Goal: Transaction & Acquisition: Purchase product/service

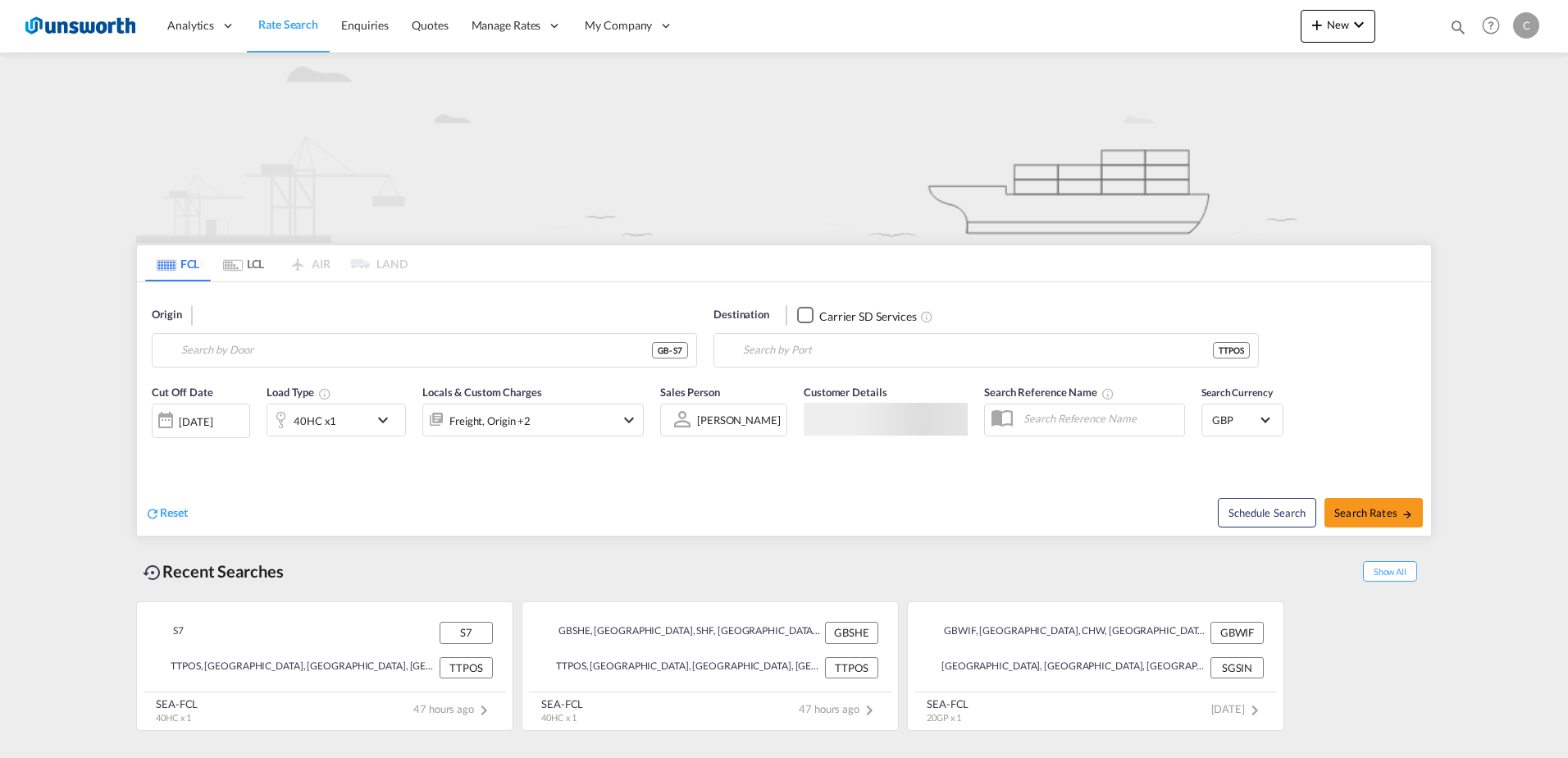
type input "S7"
type input "Port-of-[GEOGRAPHIC_DATA], TTPOS"
click at [232, 354] on input "S7" at bounding box center [434, 350] width 506 height 25
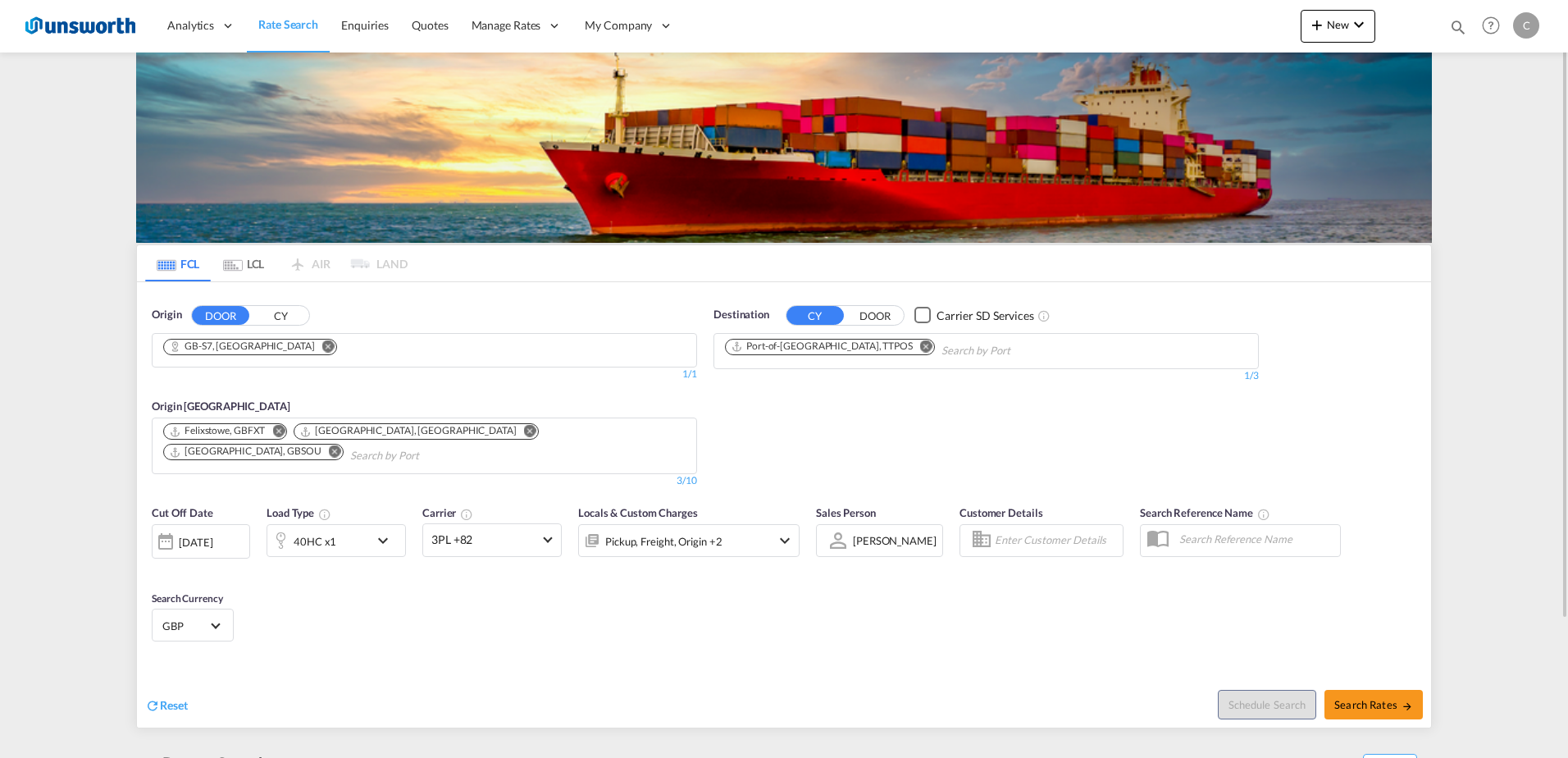
click at [322, 345] on md-icon "Remove" at bounding box center [328, 345] width 12 height 12
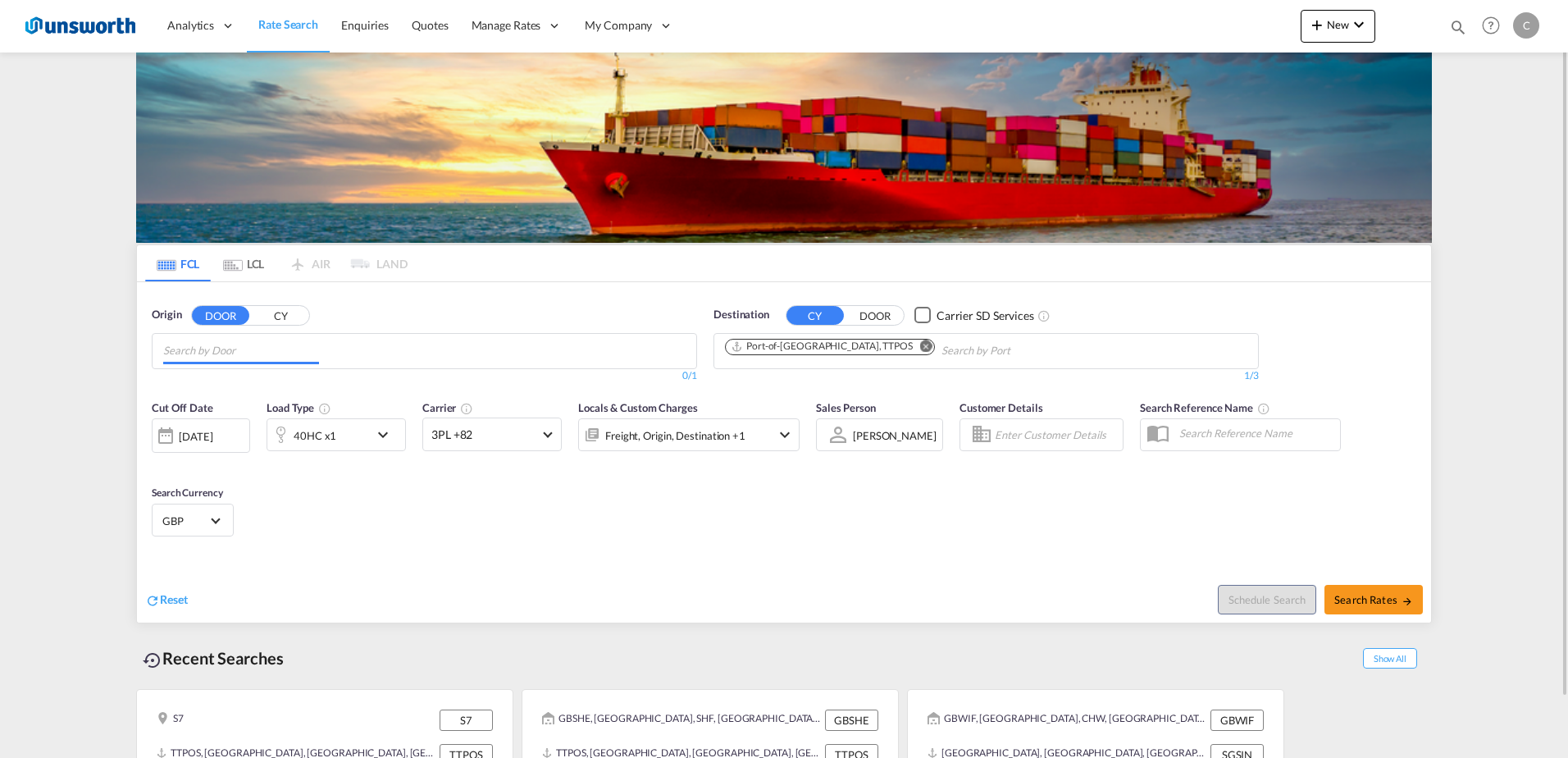
click at [487, 338] on md-chips at bounding box center [424, 351] width 543 height 35
click at [506, 354] on body "Analytics Reports Dashboard Rate Search Enquiries Quotes" at bounding box center [784, 379] width 1568 height 758
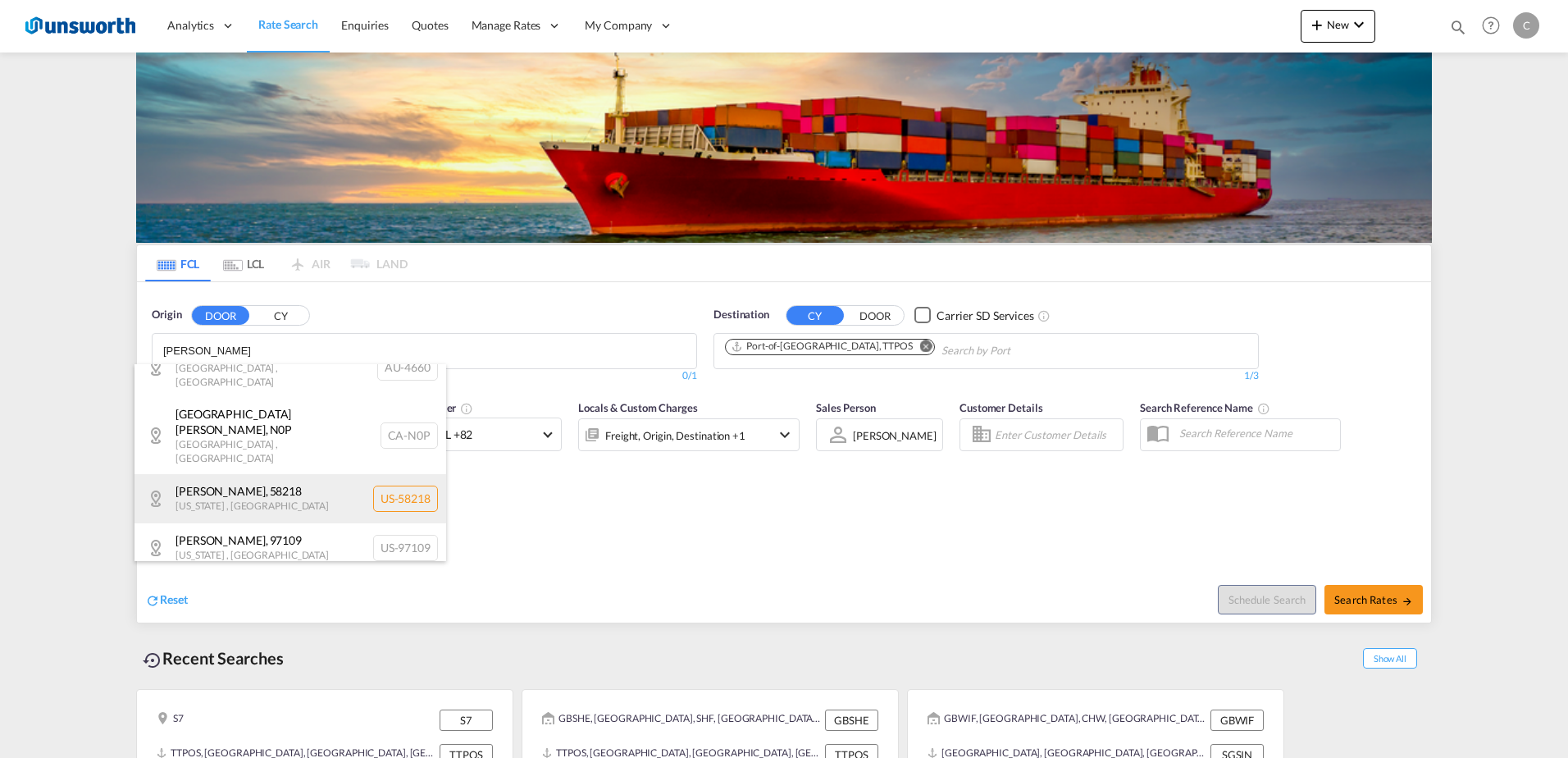
scroll to position [196, 0]
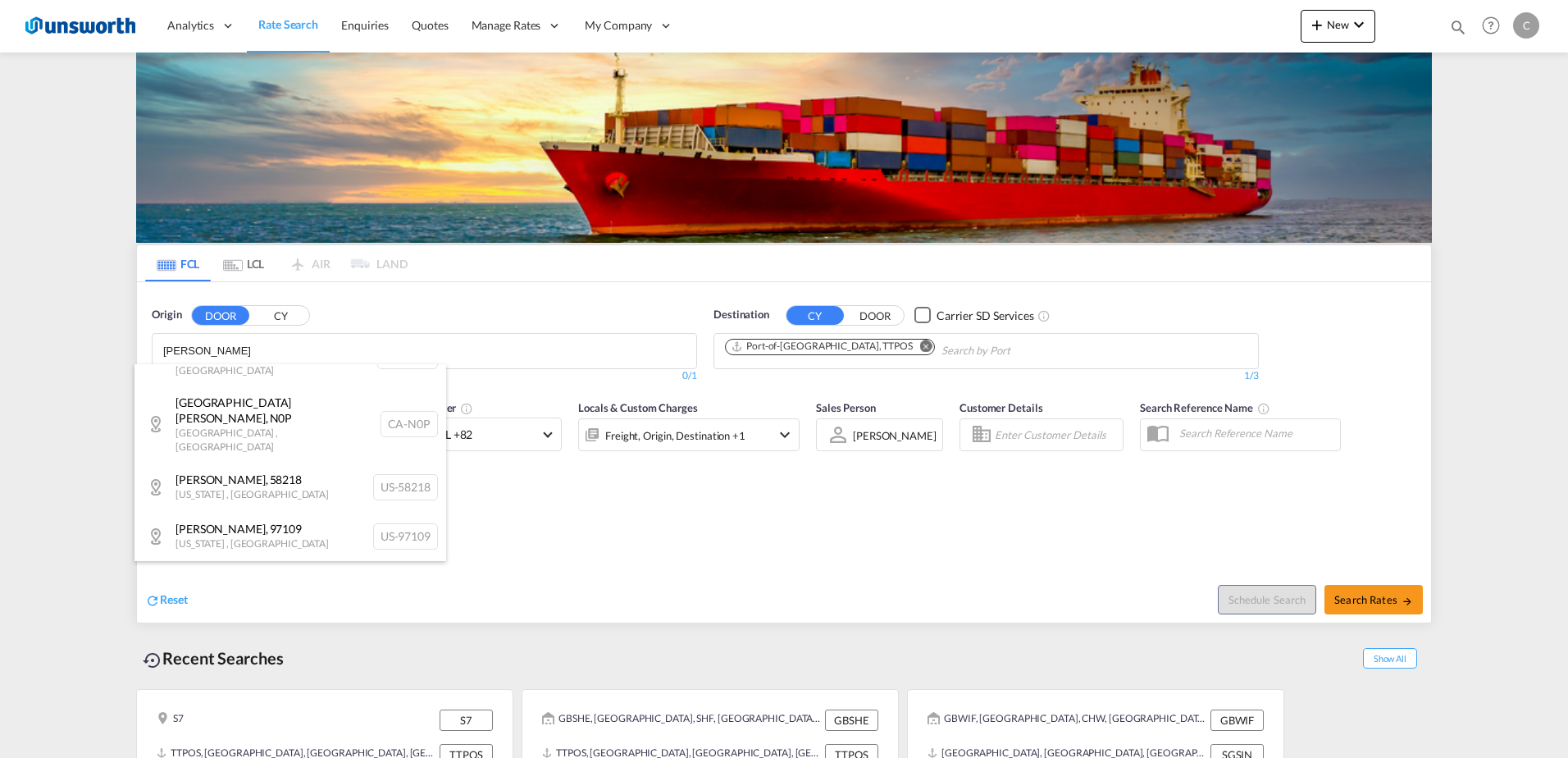
type input "buxton"
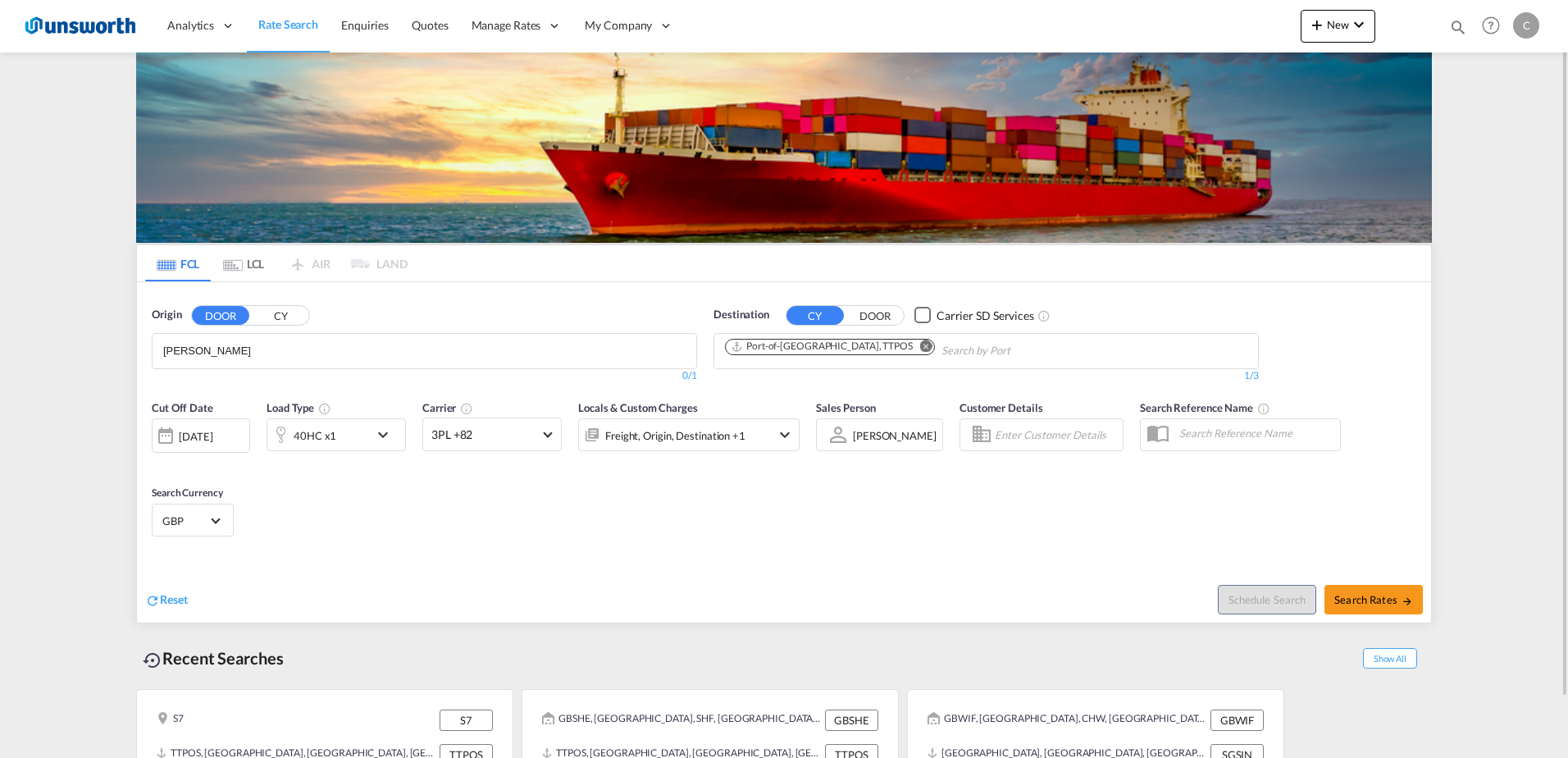
click at [254, 364] on body "Analytics Reports Dashboard Rate Search Enquiries Quotes" at bounding box center [784, 379] width 1568 height 758
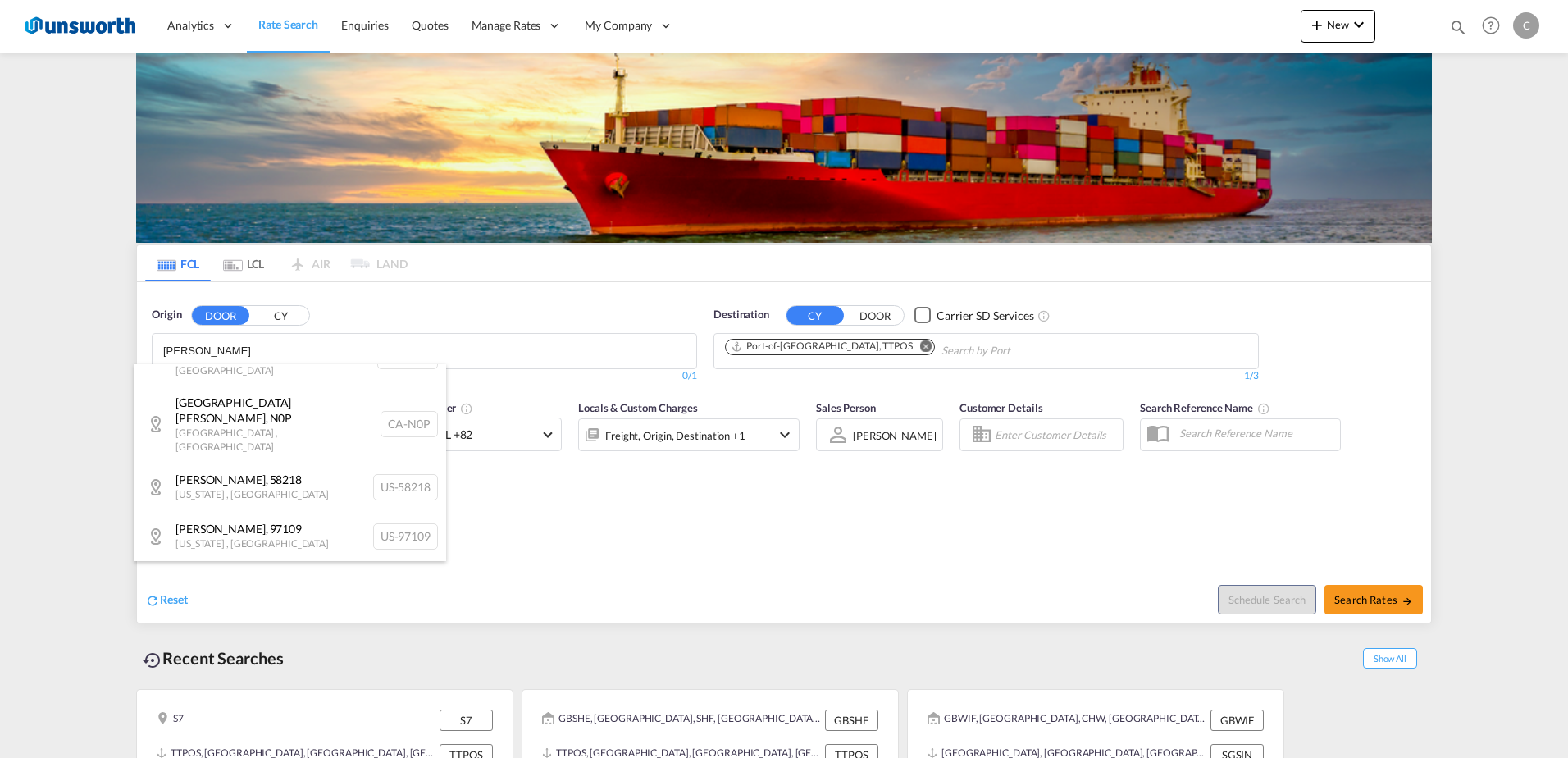
scroll to position [195, 0]
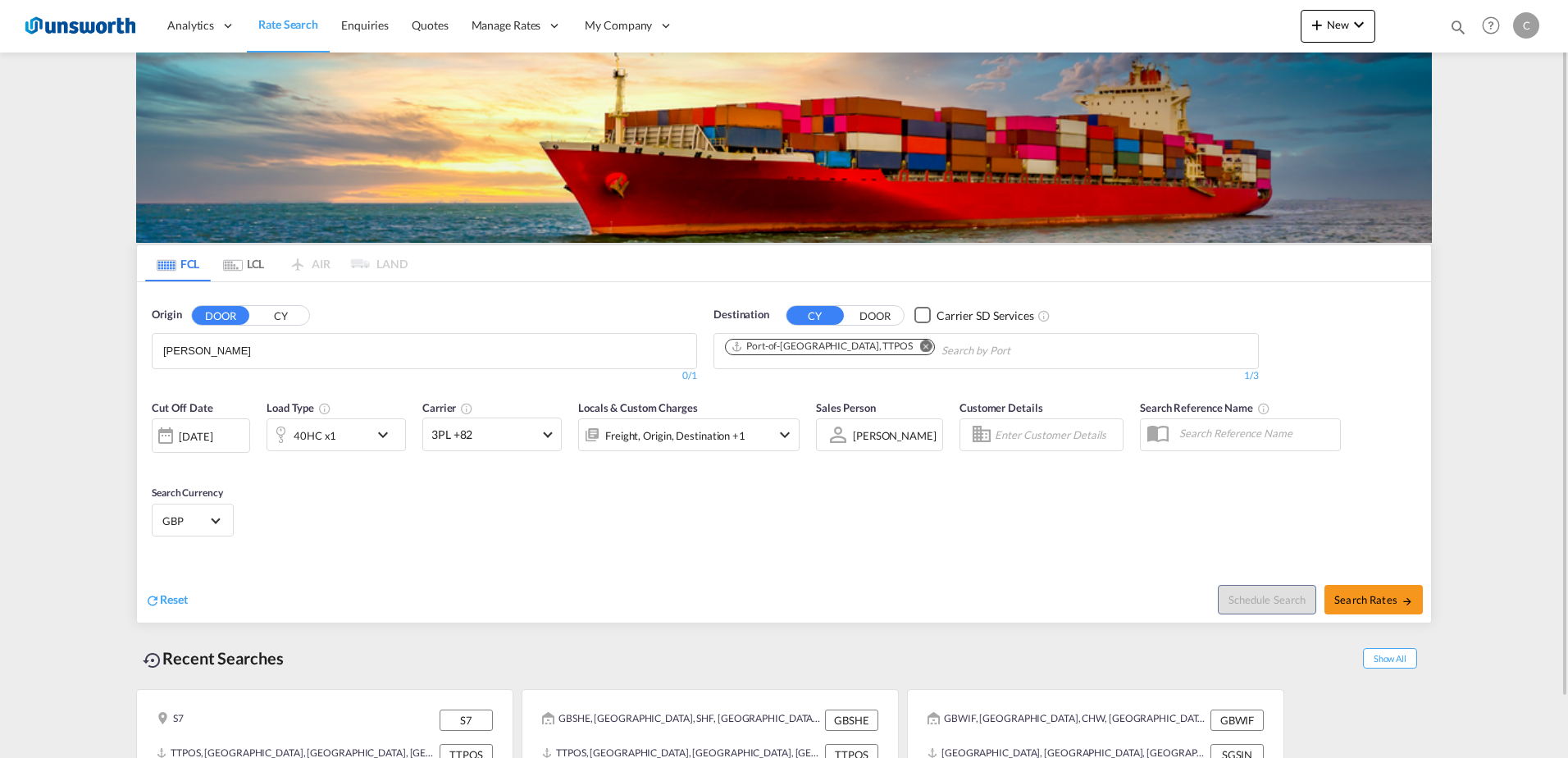
click at [281, 317] on button "CY" at bounding box center [280, 315] width 58 height 19
click at [326, 311] on div "Checkbox No Ink" at bounding box center [328, 315] width 16 height 16
click at [262, 349] on body "Analytics Reports Dashboard Rate Search Enquiries Quotes" at bounding box center [784, 379] width 1568 height 758
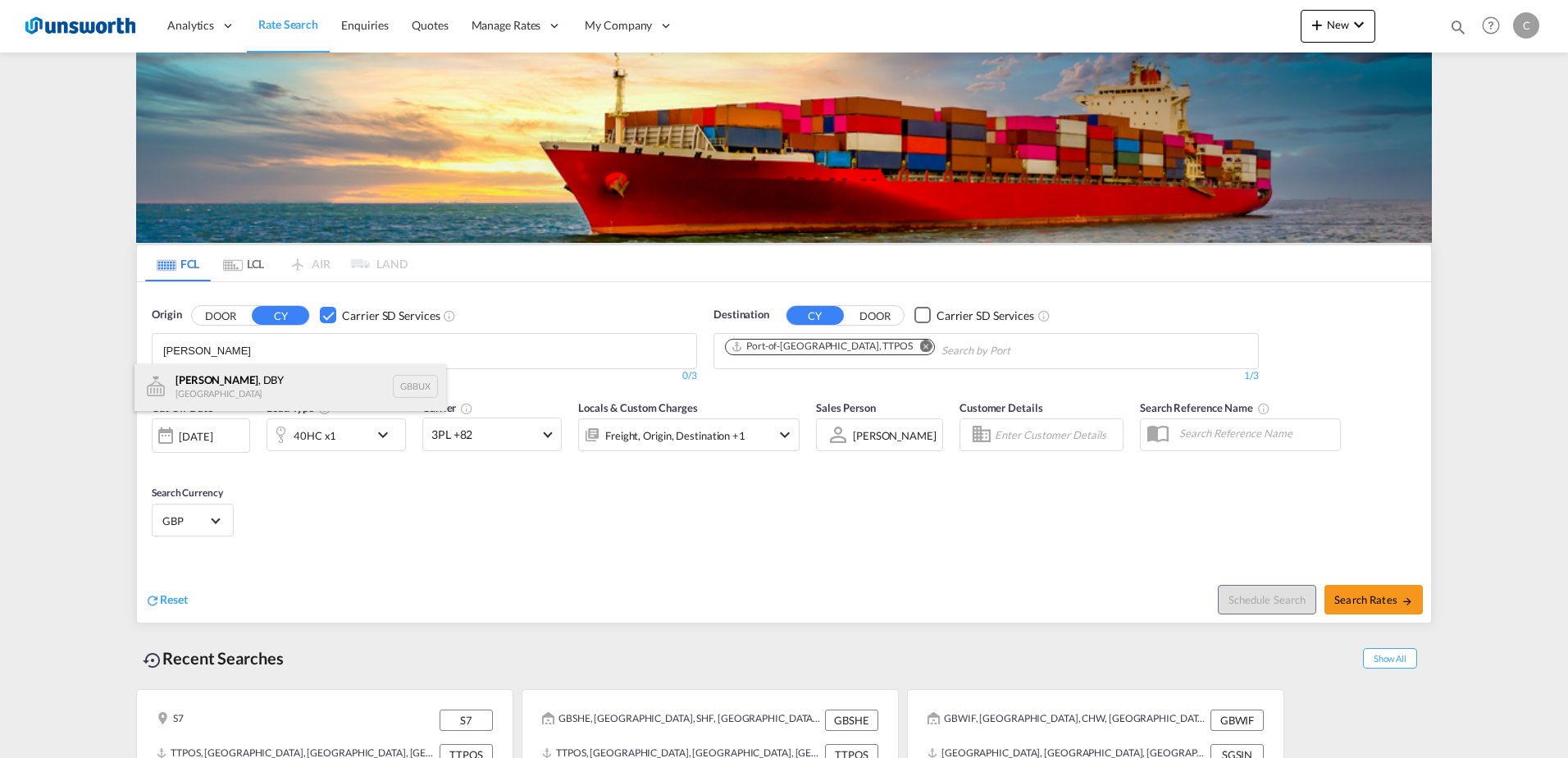
click at [239, 377] on div "Buxton , DBY United Kingdom GBBUX" at bounding box center [290, 386] width 312 height 49
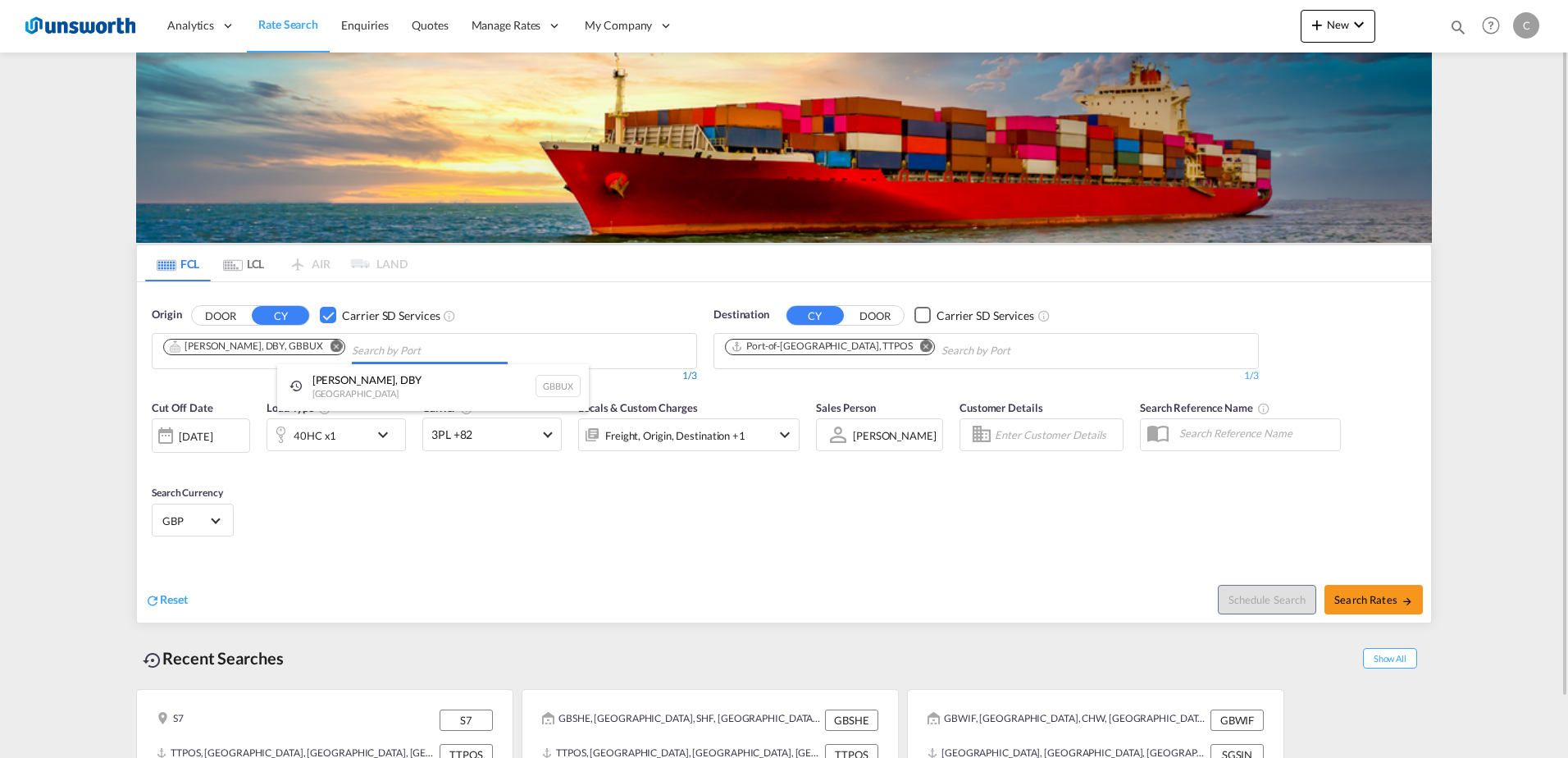
scroll to position [0, 0]
click at [920, 345] on md-icon "Remove" at bounding box center [926, 345] width 12 height 12
click at [922, 349] on body "Analytics Reports Dashboard Rate Search Enquiries Quotes" at bounding box center [784, 379] width 1568 height 758
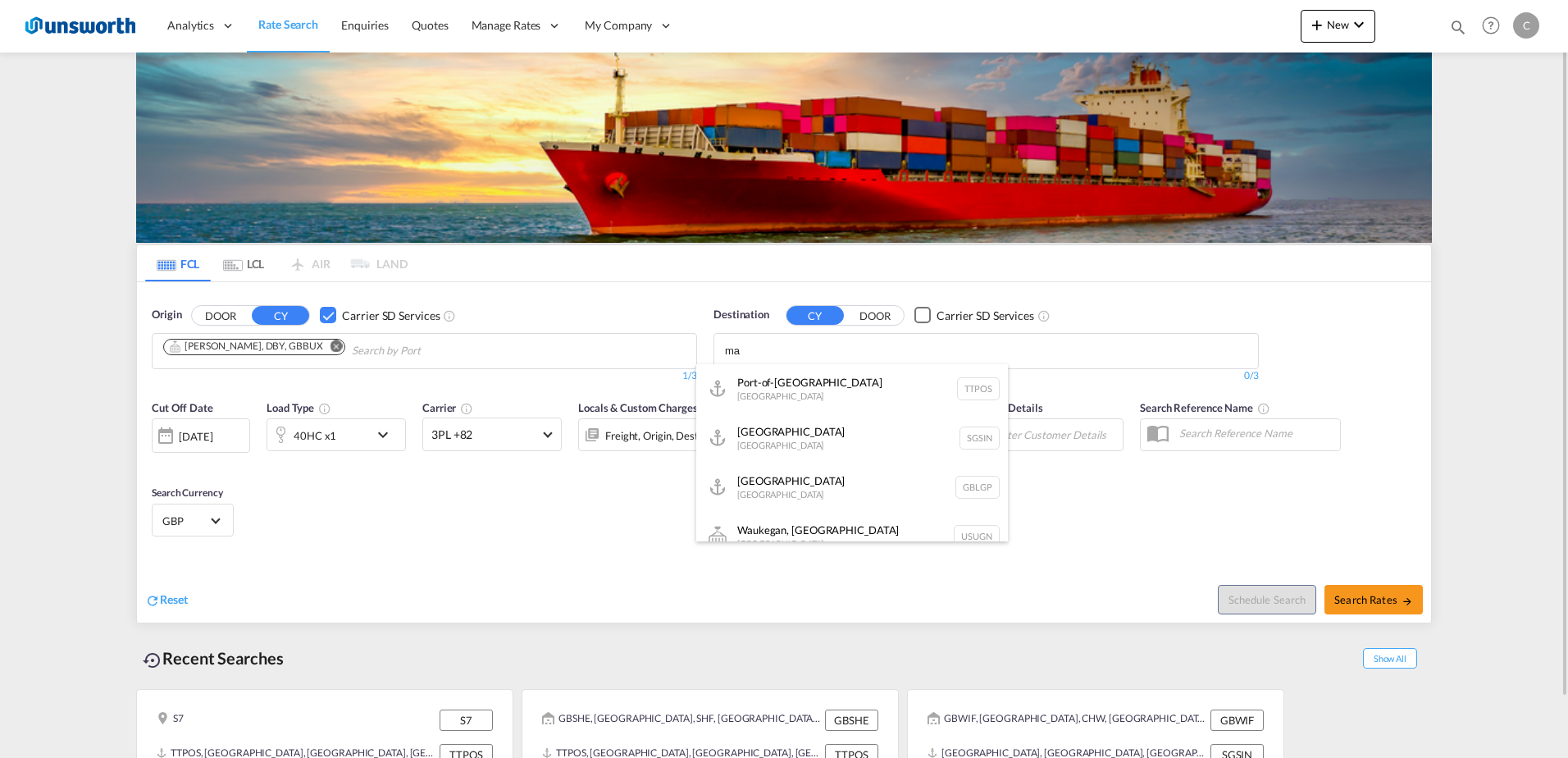
type input "m"
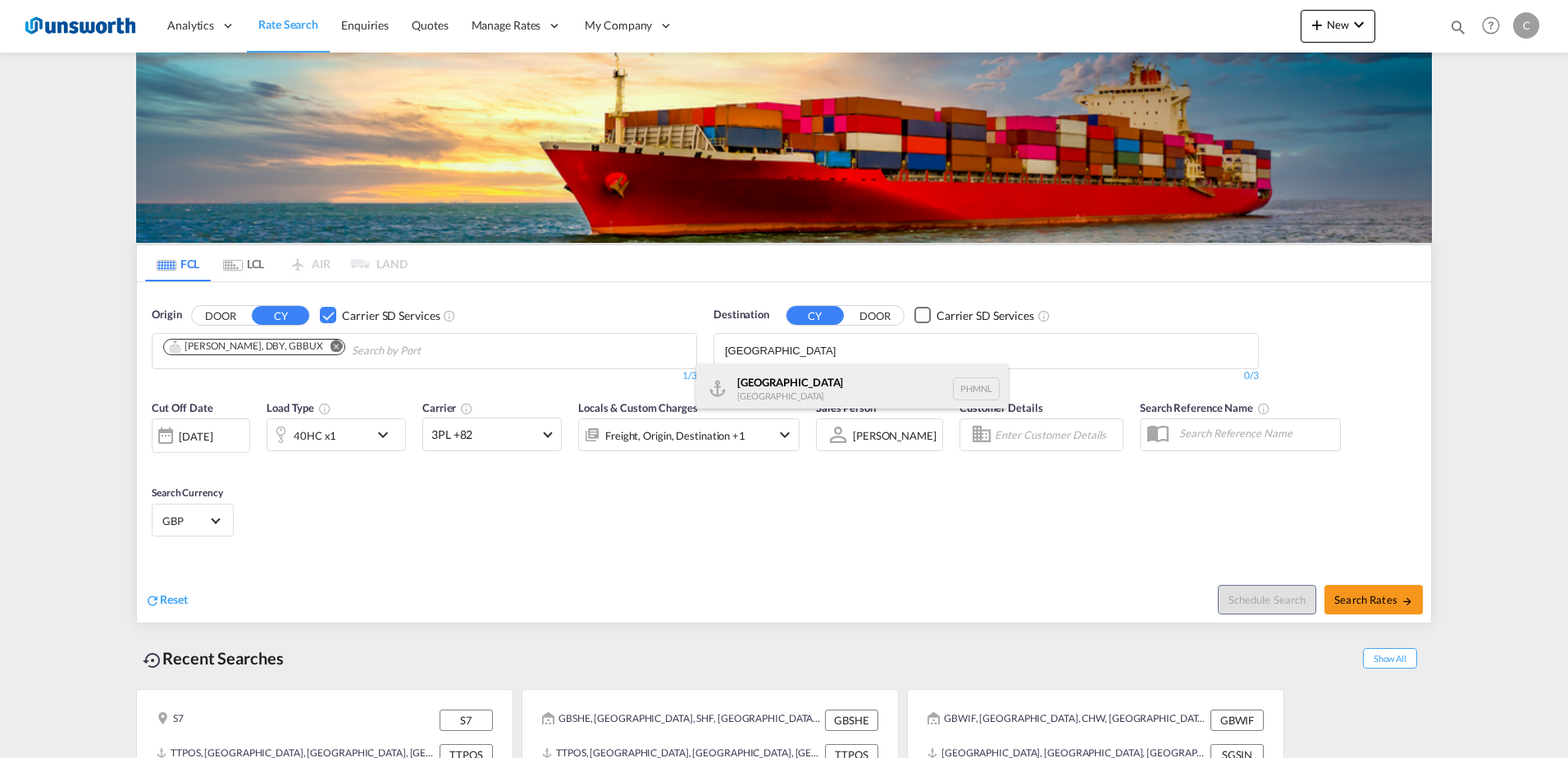
type input "manila"
click at [817, 379] on div "Manila Philippines PHMNL" at bounding box center [852, 389] width 312 height 49
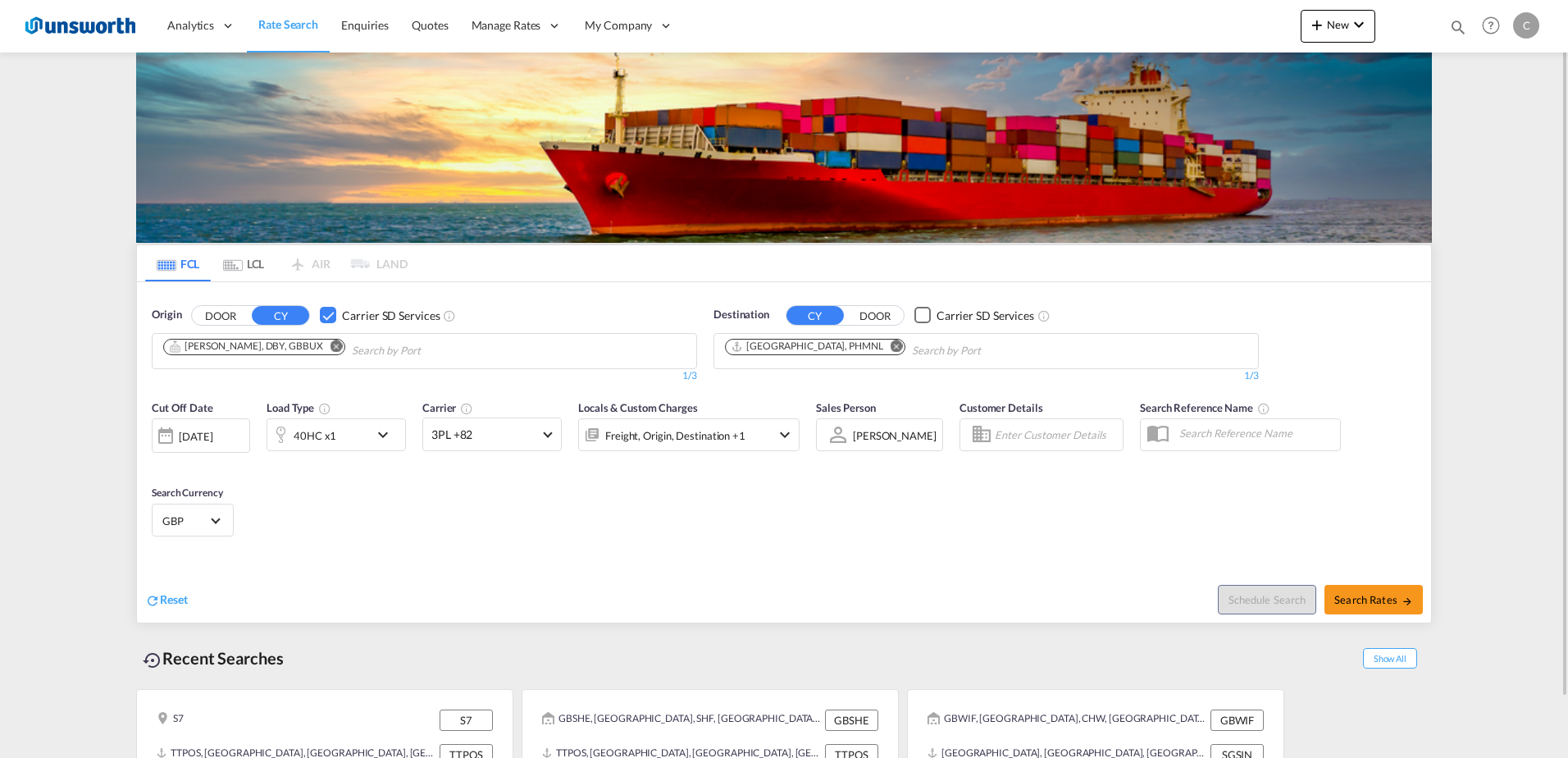
click at [379, 434] on md-icon "icon-chevron-down" at bounding box center [387, 435] width 28 height 20
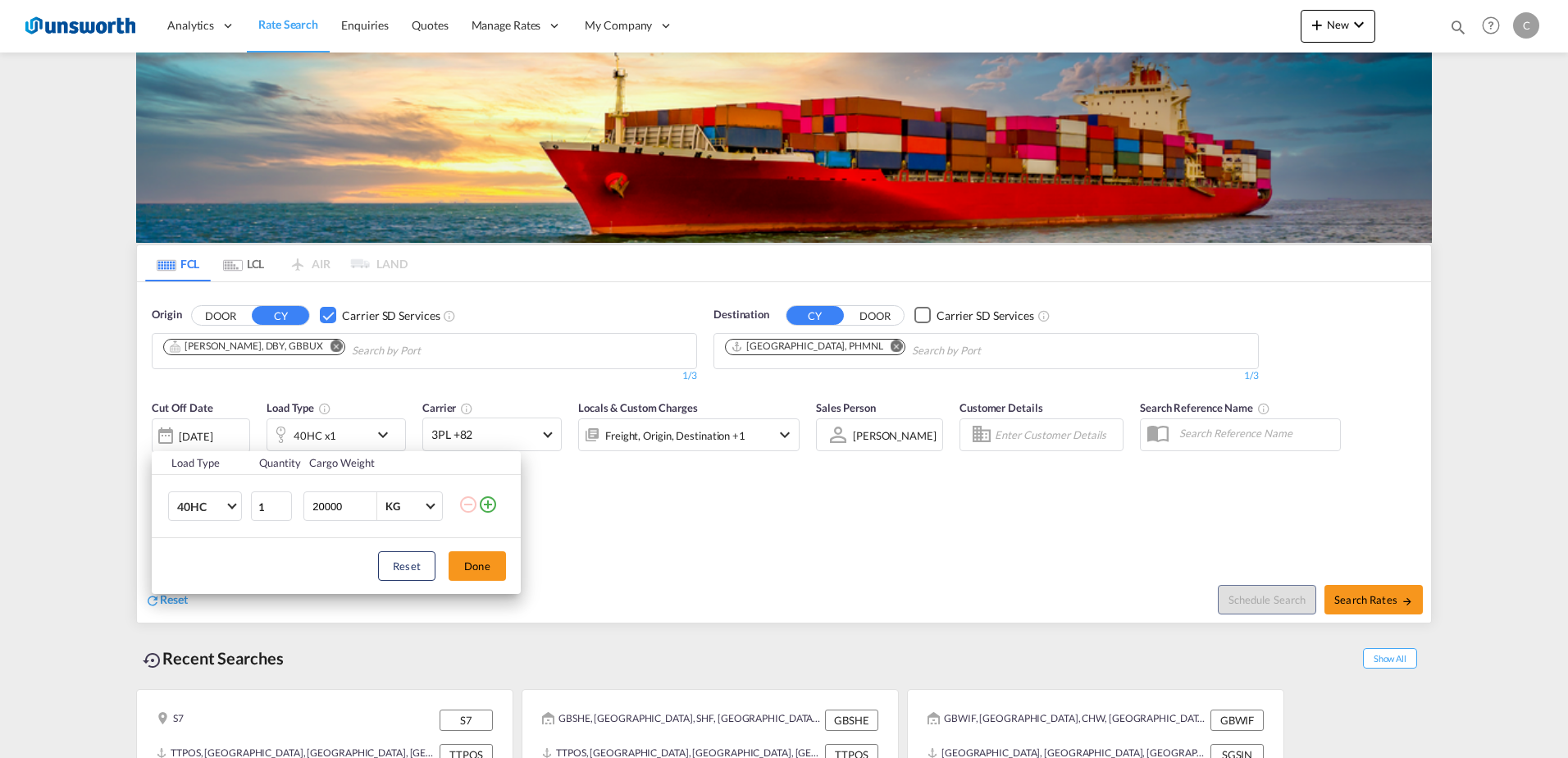
click at [243, 502] on td "40HC 20GP 40GP 40HC 45HC 20RE 40RE 40HR 20OT 40OT 20FR 40FR 40NR 20NR 45S 20TK …" at bounding box center [201, 506] width 98 height 63
click at [232, 502] on span "Choose: \a40HC" at bounding box center [231, 504] width 9 height 9
click at [224, 429] on md-option "20GP" at bounding box center [220, 428] width 112 height 39
click at [476, 561] on button "Done" at bounding box center [478, 566] width 58 height 30
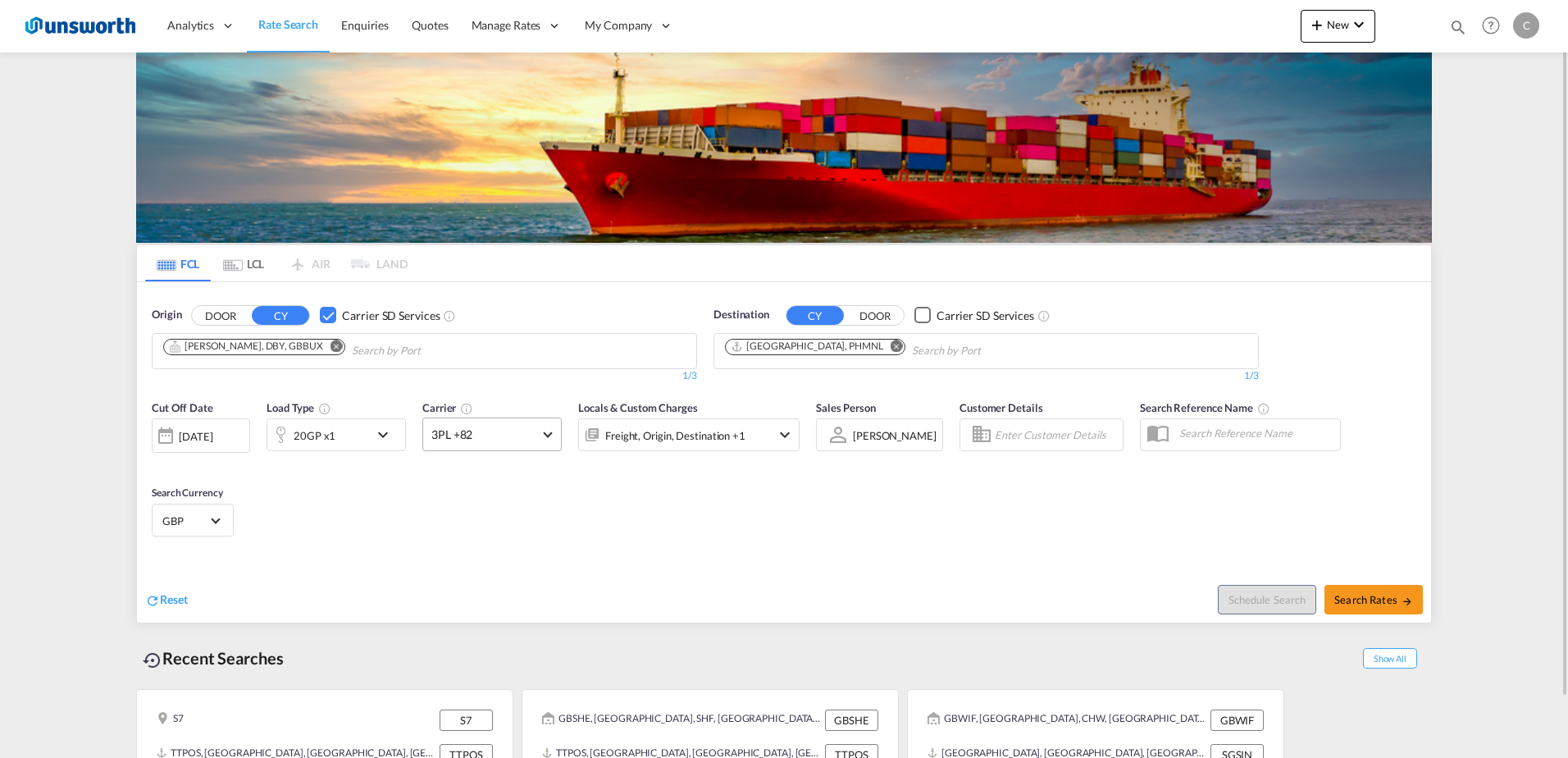
click at [548, 433] on span at bounding box center [547, 432] width 9 height 9
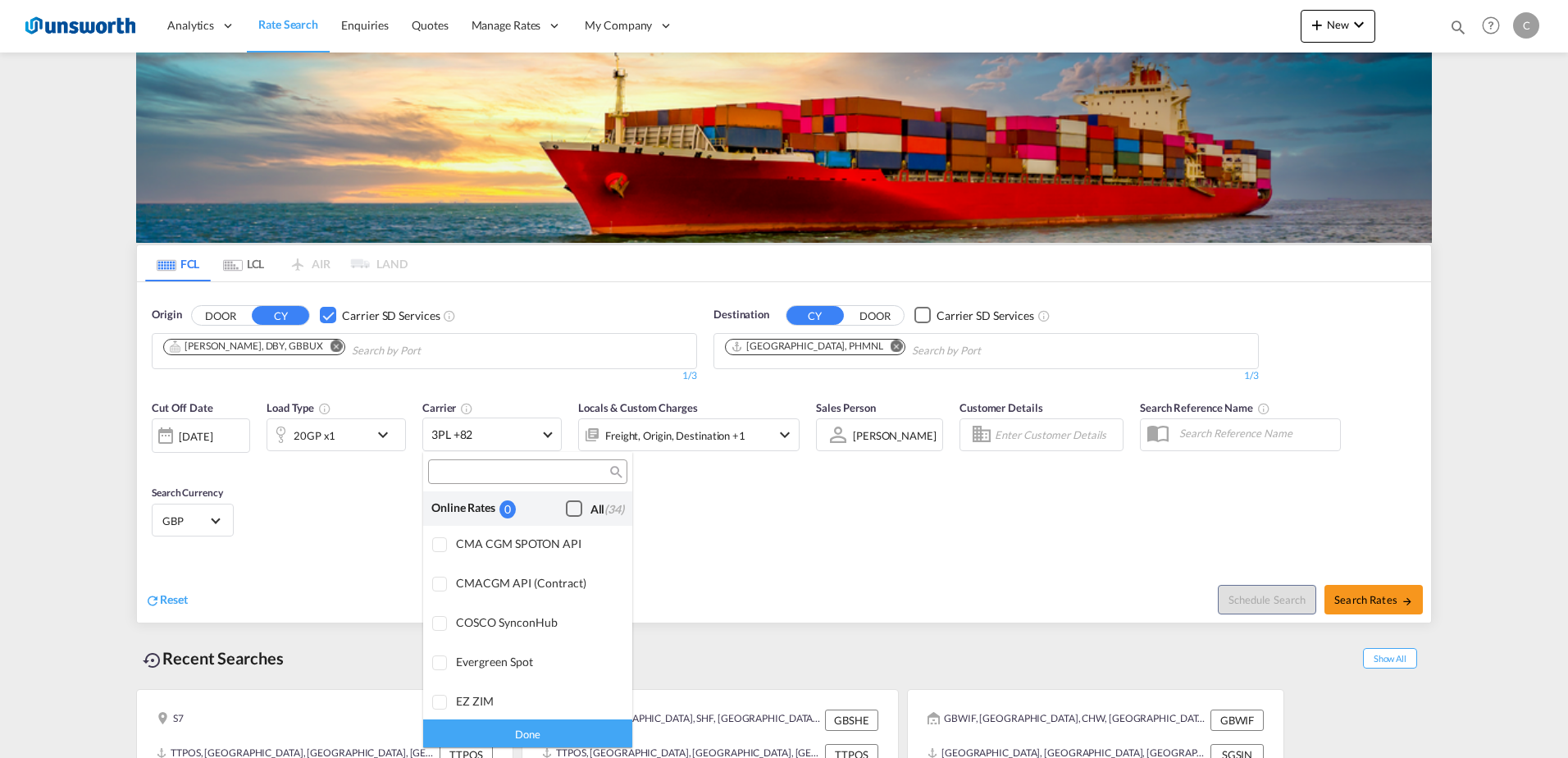
click at [566, 509] on div "Checkbox No Ink" at bounding box center [574, 508] width 16 height 16
click at [576, 735] on div "Done" at bounding box center [528, 733] width 209 height 29
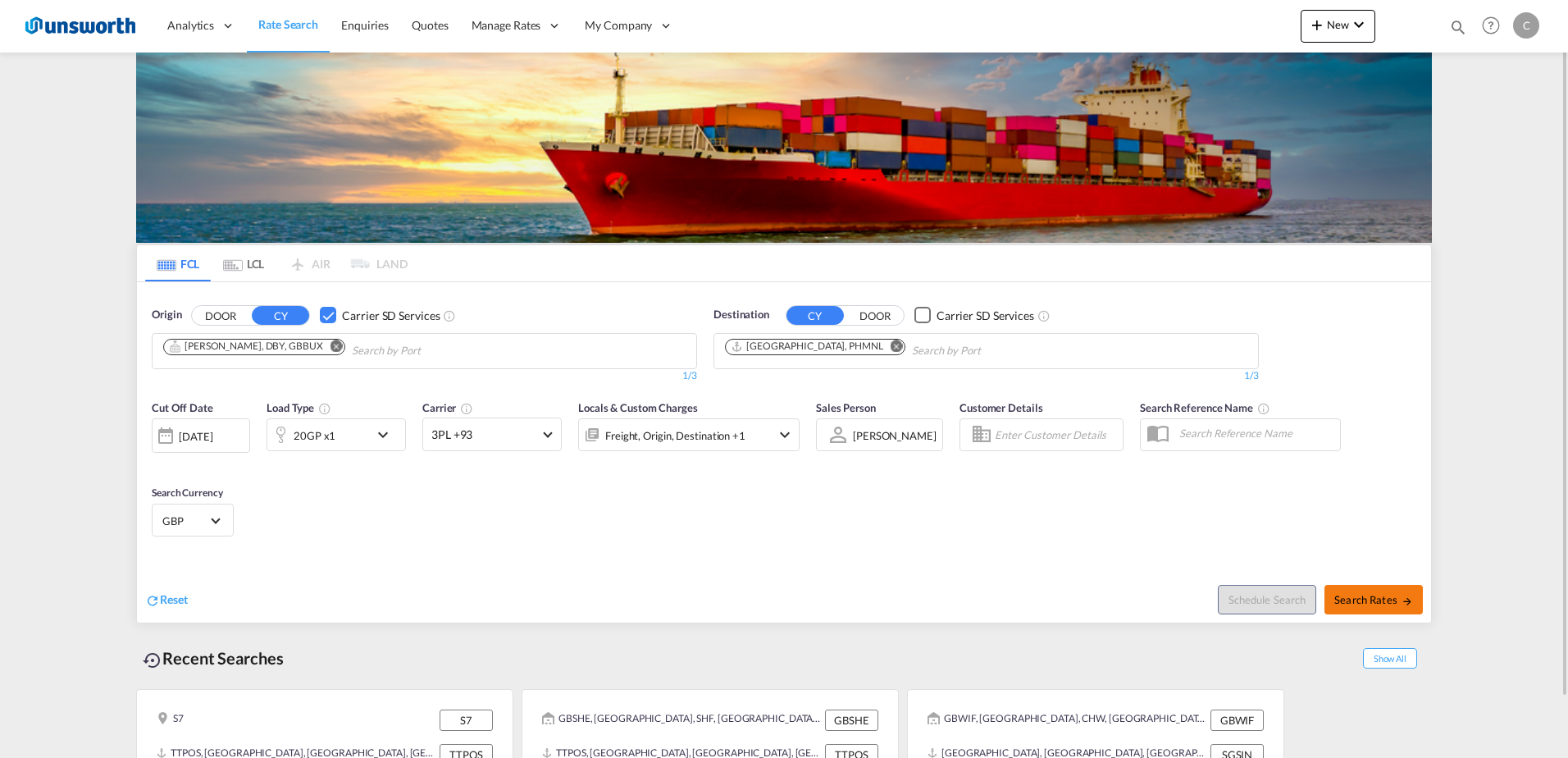
click at [1378, 605] on span "Search Rates" at bounding box center [1374, 599] width 79 height 13
type input "GBBUX to PHMNL / 3 Sep 2025"
